Goal: Use online tool/utility: Utilize a website feature to perform a specific function

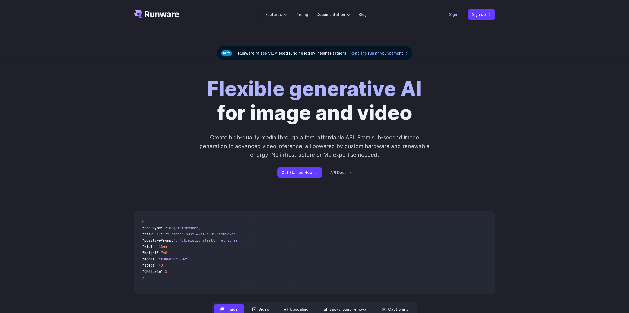
click at [452, 12] on link "Sign in" at bounding box center [455, 14] width 12 height 6
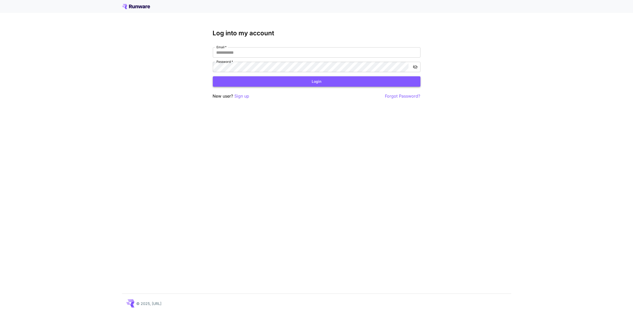
type input "**********"
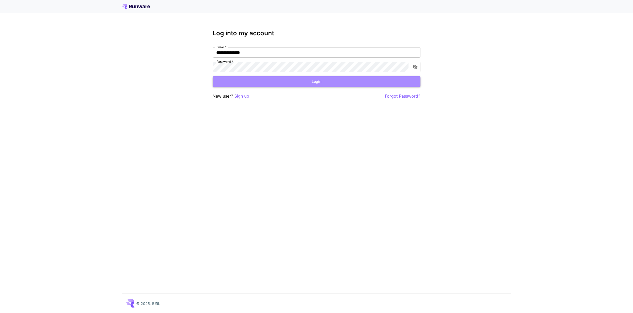
click at [253, 78] on button "Login" at bounding box center [317, 81] width 208 height 11
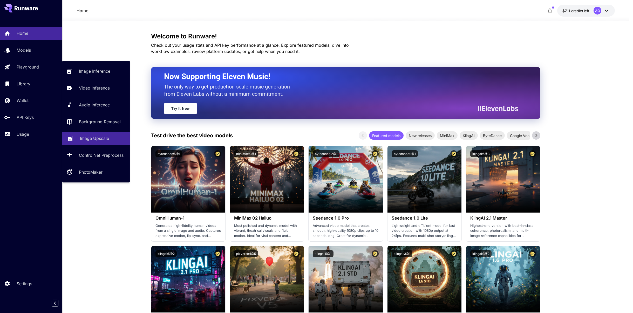
click at [95, 137] on p "Image Upscale" at bounding box center [94, 138] width 29 height 6
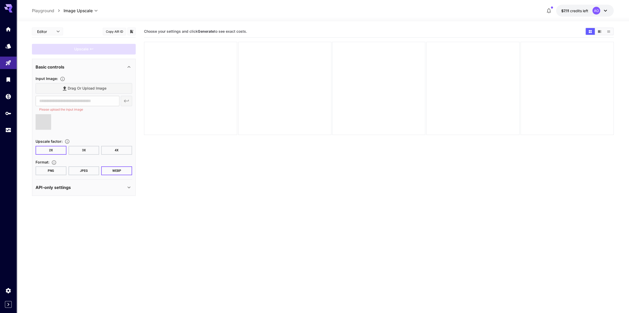
click at [52, 170] on button "PNG" at bounding box center [51, 170] width 31 height 9
type input "**********"
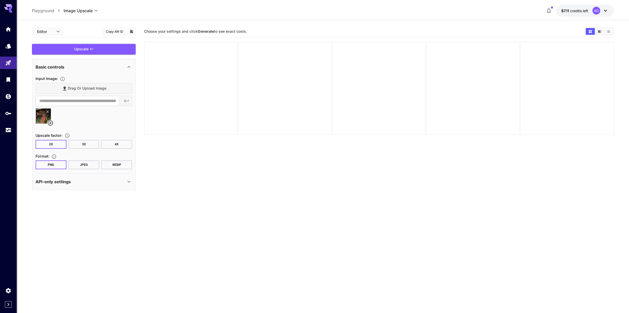
drag, startPoint x: 51, startPoint y: 122, endPoint x: 56, endPoint y: 115, distance: 8.5
click at [51, 122] on icon at bounding box center [50, 123] width 6 height 6
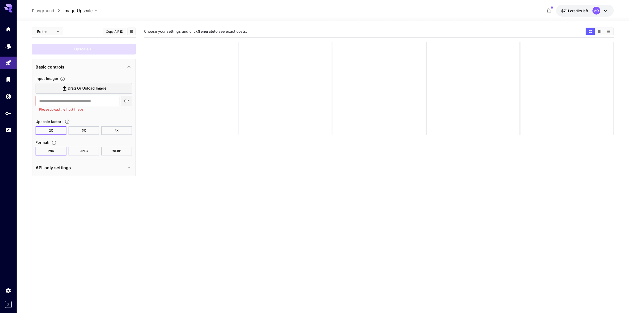
click at [68, 91] on span "Drag or upload image" at bounding box center [87, 88] width 39 height 6
click at [0, 0] on input "Drag or upload image" at bounding box center [0, 0] width 0 height 0
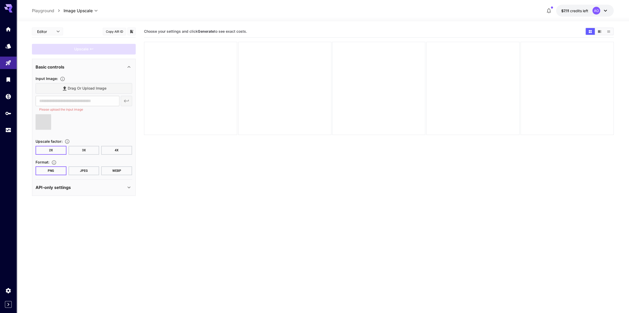
type input "**********"
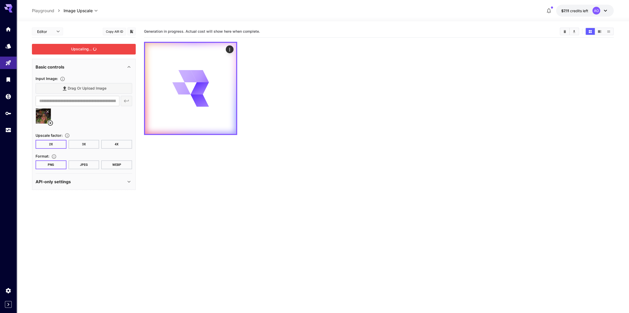
click at [111, 47] on div "Upscaling..." at bounding box center [84, 49] width 104 height 11
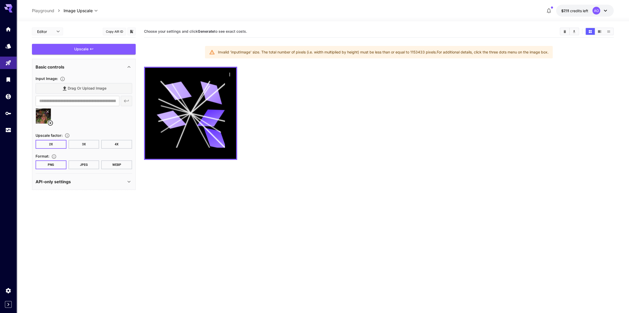
click at [50, 122] on icon at bounding box center [50, 122] width 5 height 5
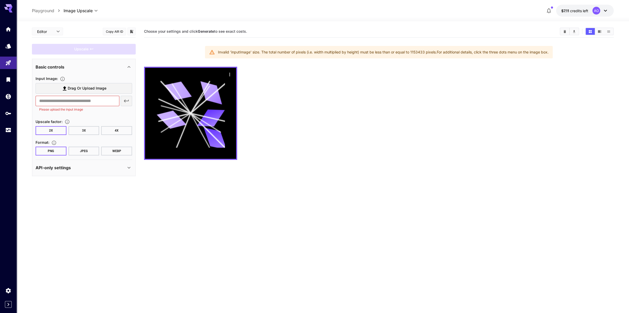
click at [62, 107] on p "Please upload the input image" at bounding box center [77, 109] width 77 height 5
click at [67, 101] on input "text" at bounding box center [78, 101] width 84 height 10
paste input "**********"
type input "**********"
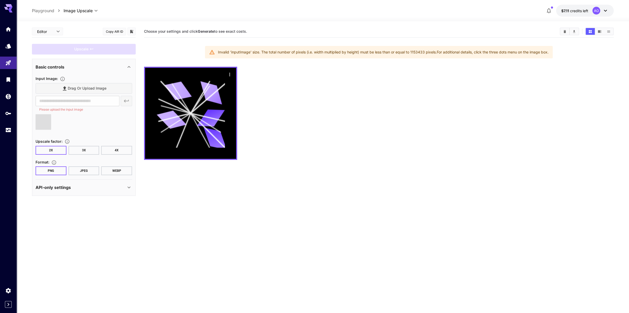
type input "**********"
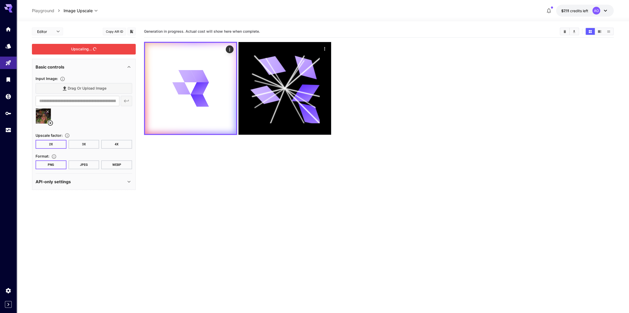
click at [95, 50] on div "Upscaling..." at bounding box center [84, 49] width 104 height 11
click at [117, 143] on button "4X" at bounding box center [116, 144] width 31 height 9
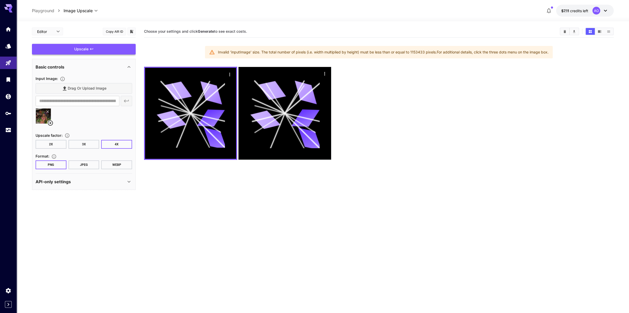
click at [92, 46] on div "Upscale" at bounding box center [84, 49] width 104 height 11
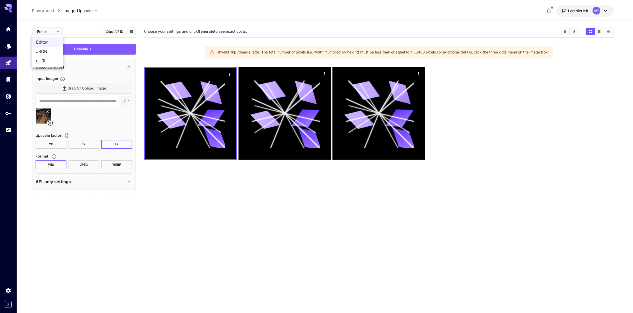
click at [61, 31] on body "**********" at bounding box center [316, 177] width 633 height 354
click at [13, 62] on div at bounding box center [316, 156] width 633 height 313
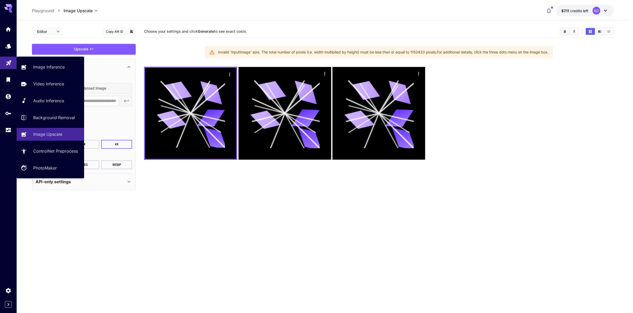
click at [10, 65] on link at bounding box center [8, 63] width 17 height 13
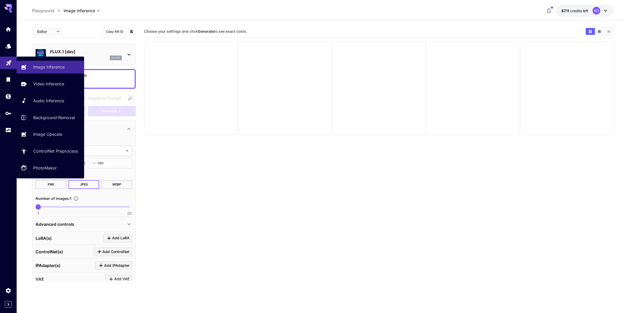
click at [12, 62] on link at bounding box center [8, 63] width 17 height 13
click at [54, 129] on link "Image Upscale" at bounding box center [50, 134] width 67 height 13
type input "**********"
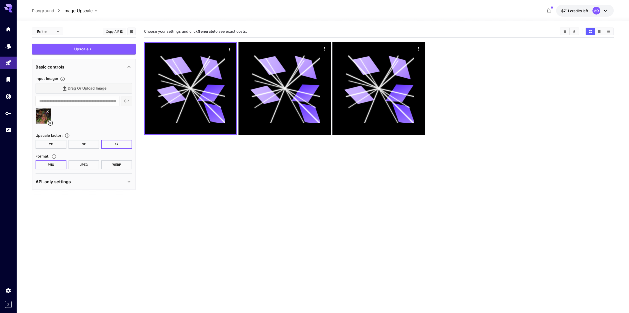
click at [49, 124] on icon at bounding box center [50, 123] width 6 height 6
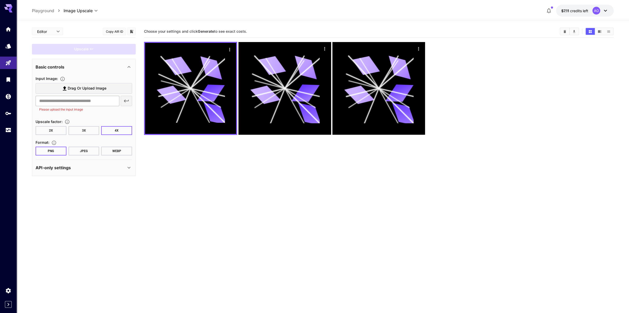
click at [69, 103] on input "text" at bounding box center [78, 101] width 84 height 10
click at [95, 100] on input "text" at bounding box center [78, 101] width 84 height 10
click at [104, 81] on div "Input Image :" at bounding box center [84, 78] width 97 height 6
click at [97, 89] on span "Drag or upload image" at bounding box center [87, 88] width 39 height 6
click at [0, 0] on input "Drag or upload image" at bounding box center [0, 0] width 0 height 0
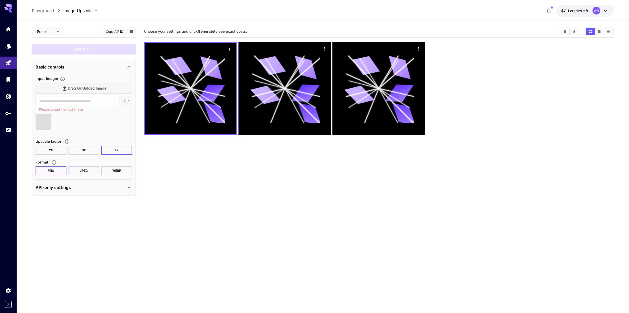
click at [49, 148] on button "2X" at bounding box center [51, 150] width 31 height 9
type input "**********"
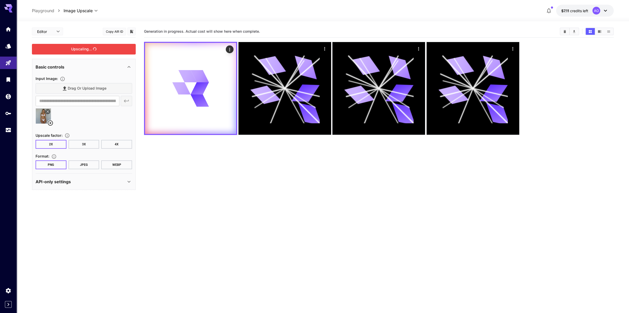
click at [94, 52] on div "Upscaling..." at bounding box center [84, 49] width 104 height 11
click at [111, 143] on button "4X" at bounding box center [116, 144] width 31 height 9
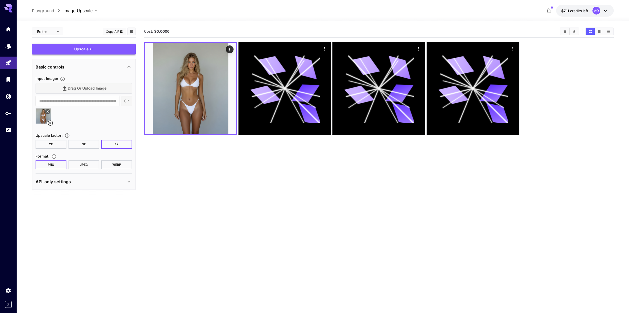
click at [88, 50] on div "Upscale" at bounding box center [84, 49] width 104 height 11
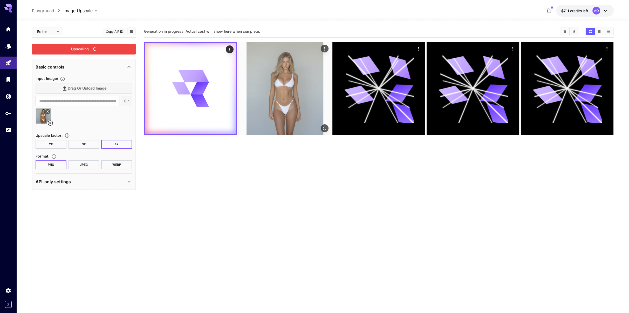
click at [274, 91] on img at bounding box center [284, 88] width 93 height 93
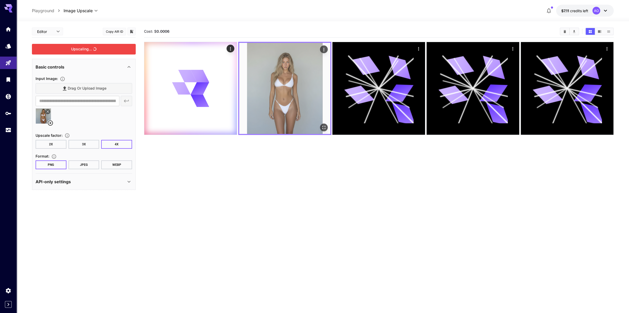
click at [274, 92] on img at bounding box center [284, 88] width 91 height 91
click at [325, 127] on icon "Open in fullscreen" at bounding box center [323, 127] width 5 height 5
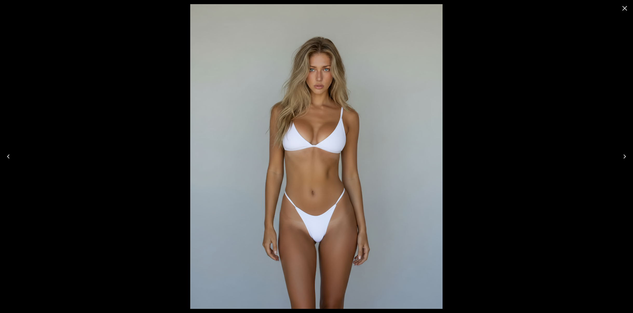
click at [323, 104] on img at bounding box center [316, 156] width 253 height 305
click at [12, 155] on icon "Previous" at bounding box center [8, 156] width 8 height 8
click at [624, 153] on icon "Next" at bounding box center [624, 156] width 8 height 8
click at [625, 156] on icon "Next" at bounding box center [624, 156] width 3 height 4
click at [627, 10] on icon "Close" at bounding box center [624, 8] width 8 height 8
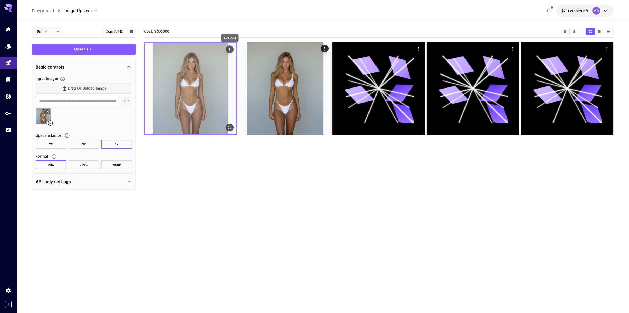
click at [230, 49] on icon "Actions" at bounding box center [229, 49] width 1 height 3
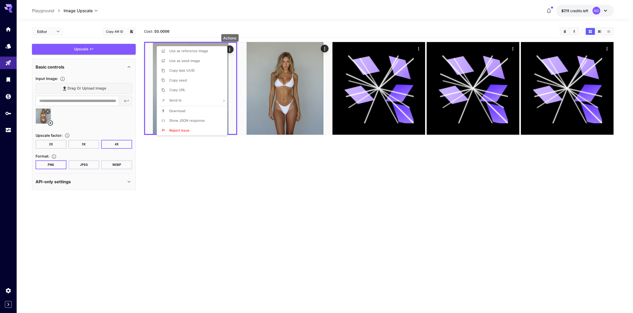
click at [188, 112] on li "Download" at bounding box center [194, 111] width 74 height 10
click at [329, 33] on div at bounding box center [316, 156] width 633 height 313
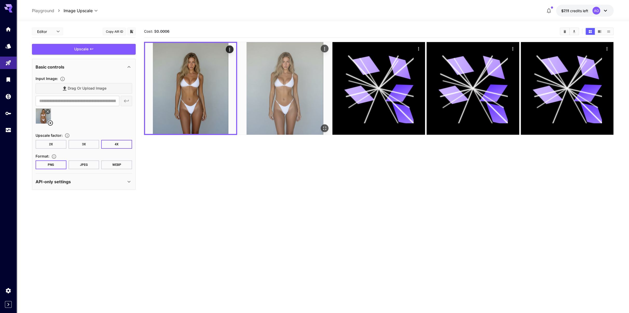
click at [324, 49] on icon "Actions" at bounding box center [324, 48] width 5 height 5
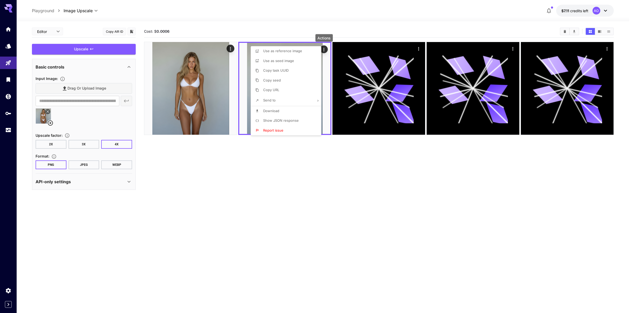
click at [278, 110] on span "Download" at bounding box center [271, 111] width 16 height 4
click at [93, 179] on div at bounding box center [316, 156] width 633 height 313
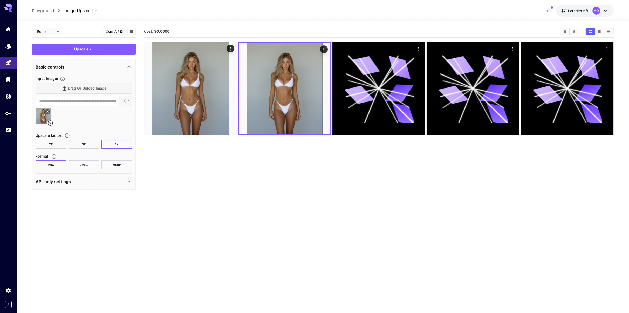
click at [115, 185] on div "API-only settings" at bounding box center [84, 181] width 97 height 12
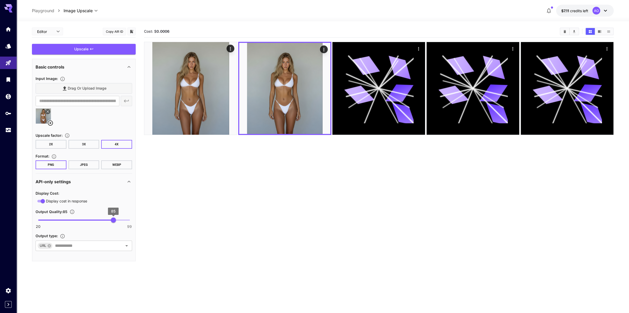
type input "**"
drag, startPoint x: 113, startPoint y: 216, endPoint x: 170, endPoint y: 222, distance: 56.9
click at [170, 222] on main "**********" at bounding box center [323, 183] width 582 height 317
click at [99, 55] on div "**********" at bounding box center [84, 143] width 104 height 236
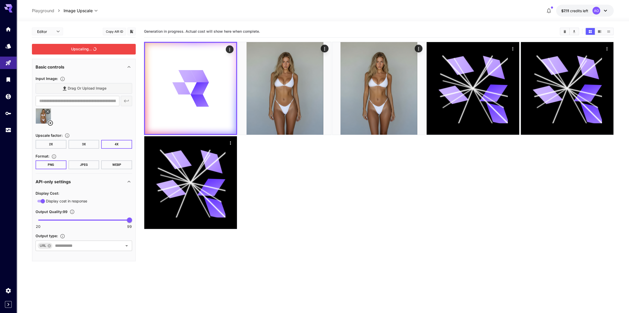
click at [101, 51] on div "Upscaling..." at bounding box center [84, 49] width 104 height 11
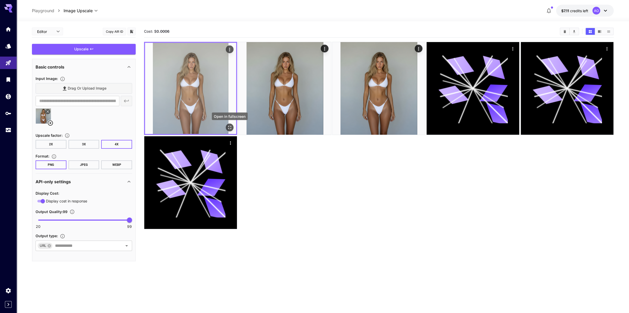
click at [228, 126] on icon "Open in fullscreen" at bounding box center [229, 127] width 3 height 3
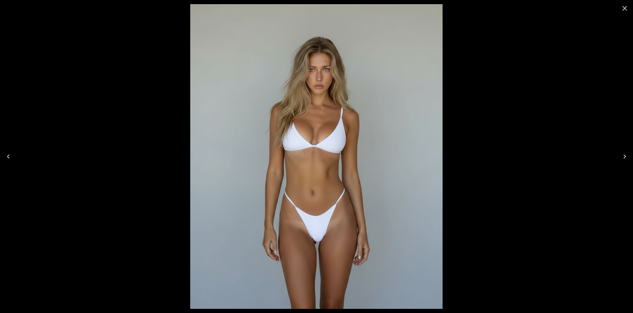
click at [312, 81] on img at bounding box center [316, 156] width 253 height 305
click at [626, 10] on icon "Close" at bounding box center [624, 8] width 5 height 5
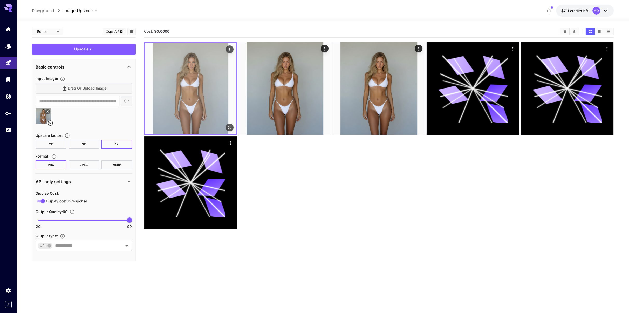
click at [231, 49] on icon "Actions" at bounding box center [229, 49] width 5 height 5
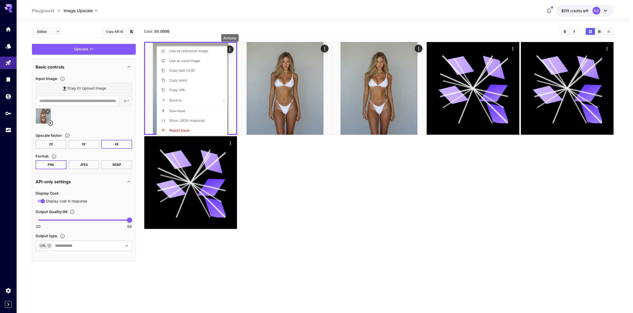
click at [186, 108] on li "Download" at bounding box center [194, 111] width 74 height 10
